Goal: Task Accomplishment & Management: Use online tool/utility

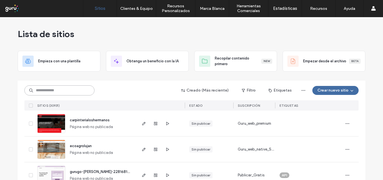
paste input "**********"
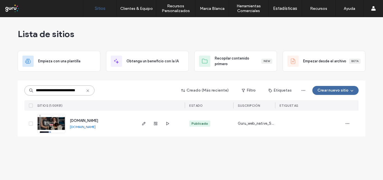
type input "**********"
click at [142, 123] on icon "button" at bounding box center [144, 123] width 4 height 4
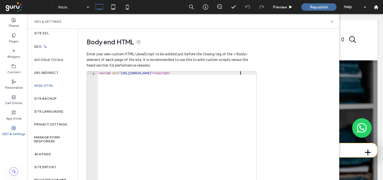
drag, startPoint x: 244, startPoint y: 73, endPoint x: 98, endPoint y: 75, distance: 145.8
click at [98, 75] on div "< script src = "[URL][DOMAIN_NAME]" > </ script >" at bounding box center [177, 130] width 159 height 118
type textarea "**********"
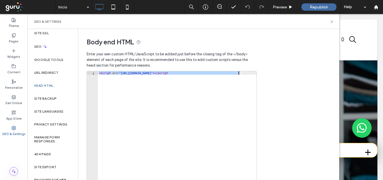
drag, startPoint x: 99, startPoint y: 74, endPoint x: 214, endPoint y: 80, distance: 114.6
click at [214, 80] on div "< script src = "[URL][DOMAIN_NAME]" > </ script" at bounding box center [177, 130] width 159 height 118
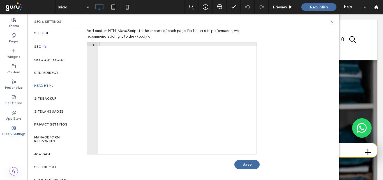
scroll to position [204, 0]
click at [240, 164] on button "Save" at bounding box center [246, 163] width 25 height 9
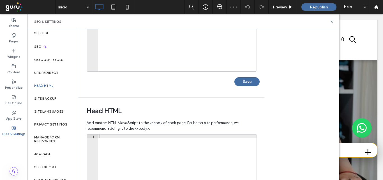
scroll to position [64, 0]
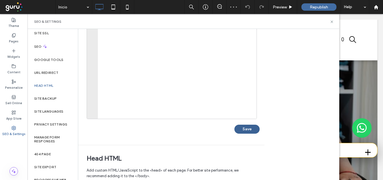
click at [246, 130] on button "Save" at bounding box center [246, 129] width 25 height 9
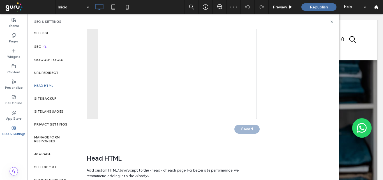
scroll to position [0, 0]
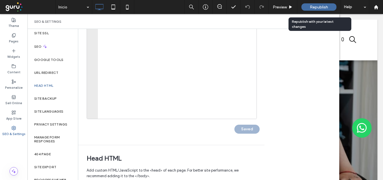
click at [320, 6] on span "Republish" at bounding box center [319, 7] width 18 height 5
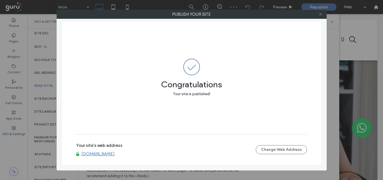
click at [322, 15] on icon at bounding box center [321, 14] width 4 height 4
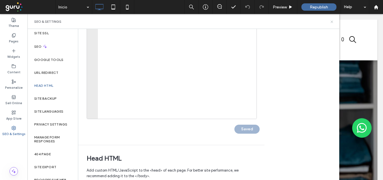
click at [331, 22] on icon at bounding box center [332, 22] width 4 height 4
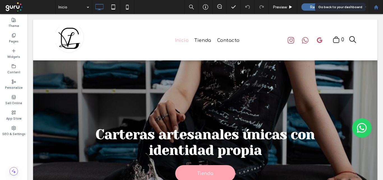
click at [376, 10] on div at bounding box center [376, 7] width 14 height 14
